Goal: Task Accomplishment & Management: Manage account settings

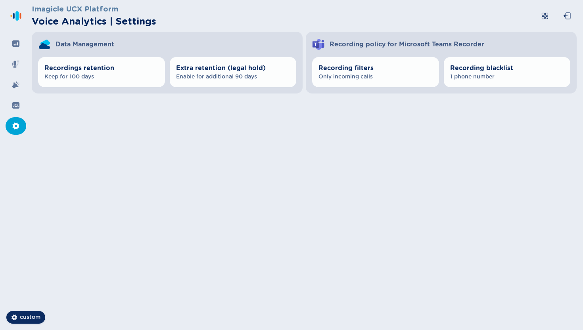
drag, startPoint x: 385, startPoint y: 74, endPoint x: 424, endPoint y: 0, distance: 83.9
click at [424, 0] on html "Please wait, loading app... Imagicle UCX Platform Voice Analytics | Settings Da…" at bounding box center [291, 165] width 583 height 330
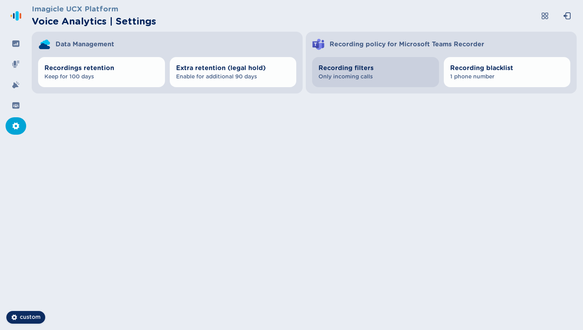
click at [330, 80] on span "Only incoming calls" at bounding box center [375, 77] width 114 height 8
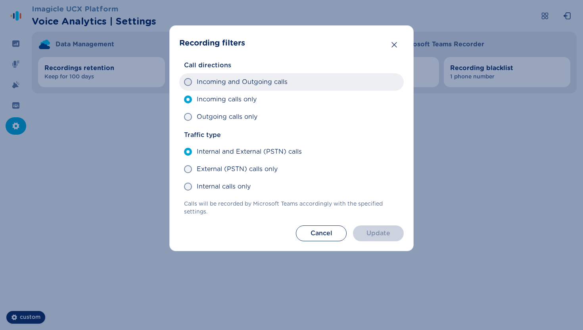
click at [298, 84] on label "Incoming and Outgoing calls" at bounding box center [291, 81] width 224 height 17
click at [184, 82] on input "Incoming and Outgoing calls" at bounding box center [184, 82] width 0 height 0
radio input "true"
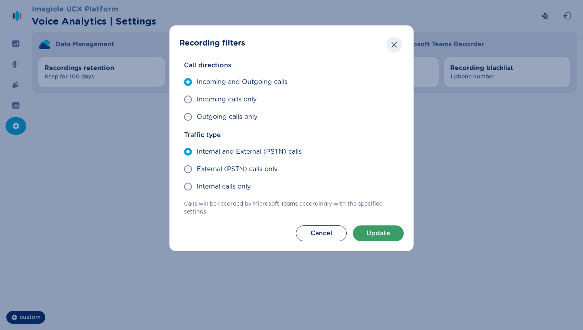
click at [398, 48] on button "Close" at bounding box center [394, 45] width 16 height 16
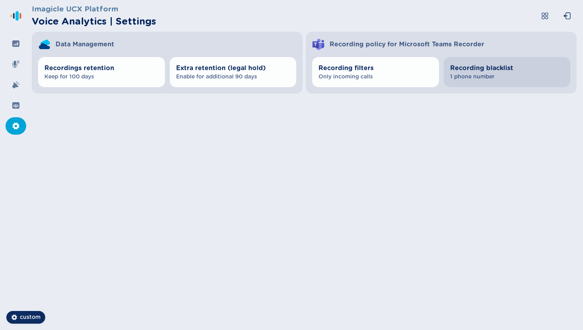
click at [475, 69] on span "Recording blacklist" at bounding box center [507, 68] width 114 height 10
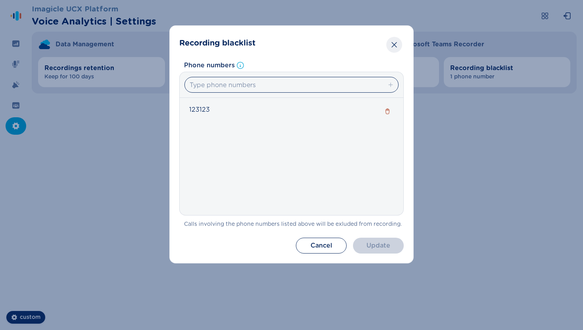
click at [390, 46] on button "Close" at bounding box center [394, 45] width 16 height 16
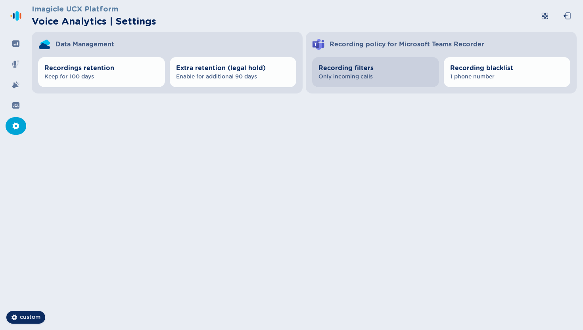
click at [387, 64] on span "Recording filters" at bounding box center [375, 68] width 114 height 10
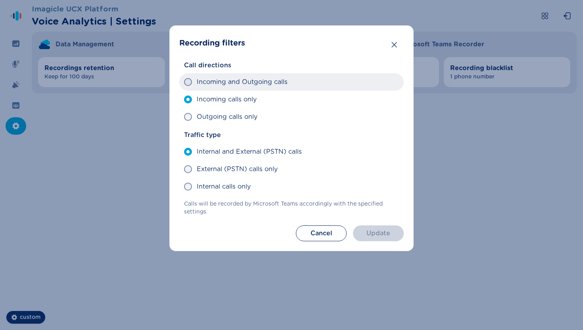
click at [210, 82] on span "Incoming and Outgoing calls" at bounding box center [242, 82] width 91 height 10
click at [184, 82] on input "Incoming and Outgoing calls" at bounding box center [184, 82] width 0 height 0
radio input "true"
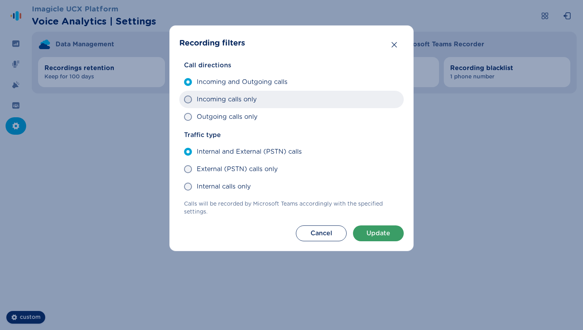
click at [210, 99] on span "Incoming calls only" at bounding box center [227, 100] width 60 height 10
click at [184, 100] on input "Incoming calls only" at bounding box center [184, 100] width 0 height 0
radio input "true"
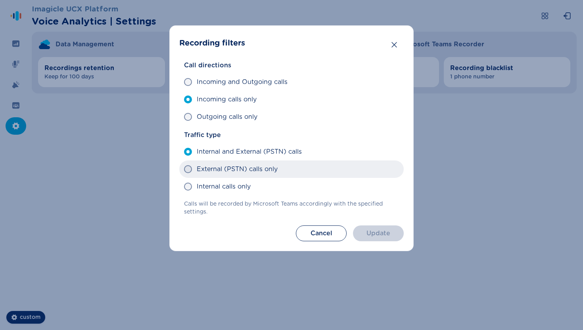
click at [289, 174] on label "External (PSTN) calls only" at bounding box center [291, 169] width 224 height 17
click at [184, 170] on input "External (PSTN) calls only" at bounding box center [184, 169] width 0 height 0
radio input "true"
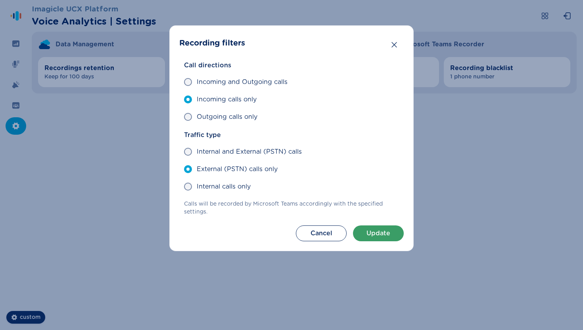
click at [317, 11] on div "Recording filters Call directions Incoming and Outgoing calls Incoming calls on…" at bounding box center [291, 165] width 583 height 330
click at [320, 227] on button "Cancel" at bounding box center [321, 234] width 51 height 16
